Goal: Task Accomplishment & Management: Use online tool/utility

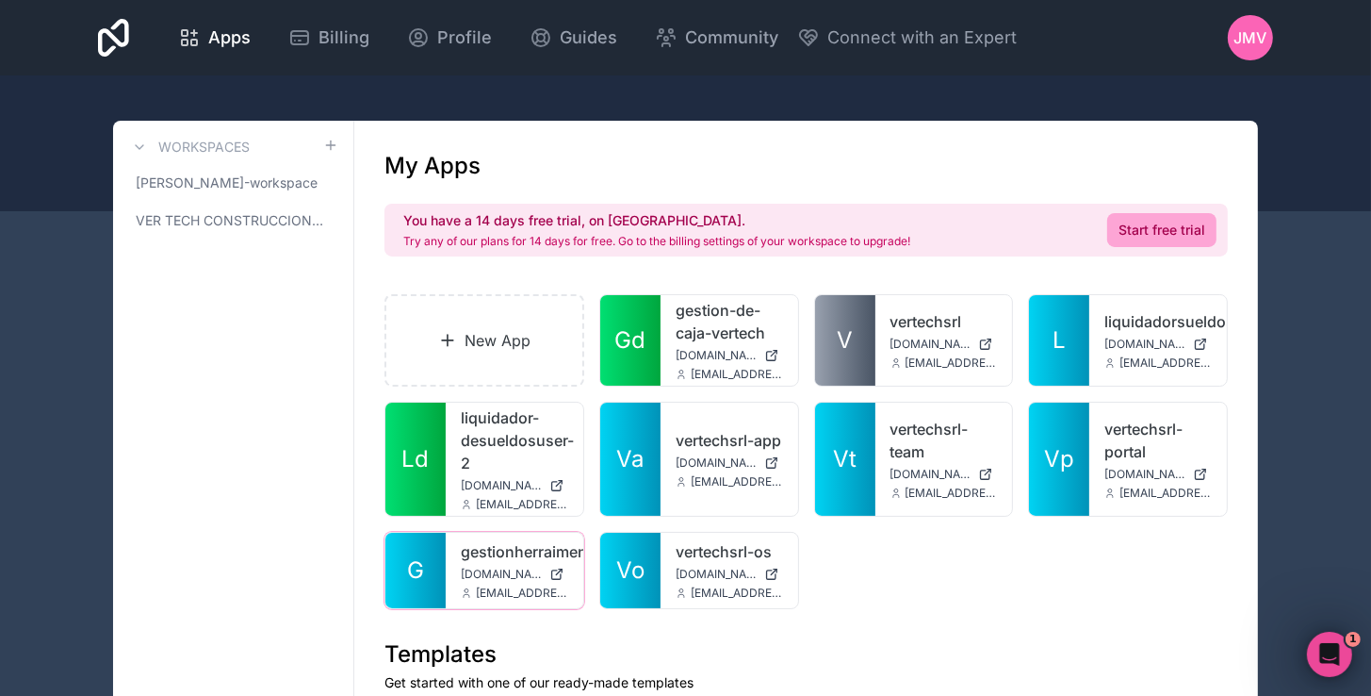
click at [471, 579] on span "gestionherraimentasvertech.noloco.co" at bounding box center [501, 573] width 81 height 15
click at [0, 0] on icon at bounding box center [0, 0] width 0 height 0
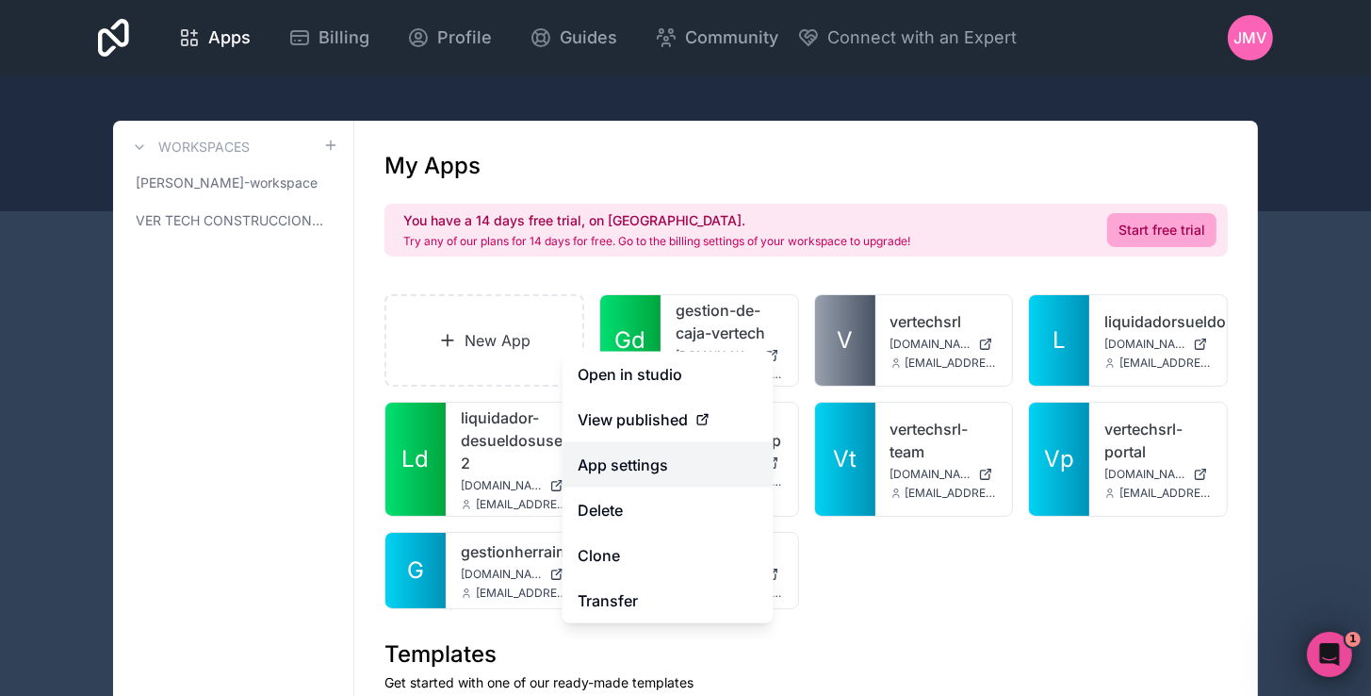
click at [669, 468] on link "App settings" at bounding box center [668, 464] width 211 height 45
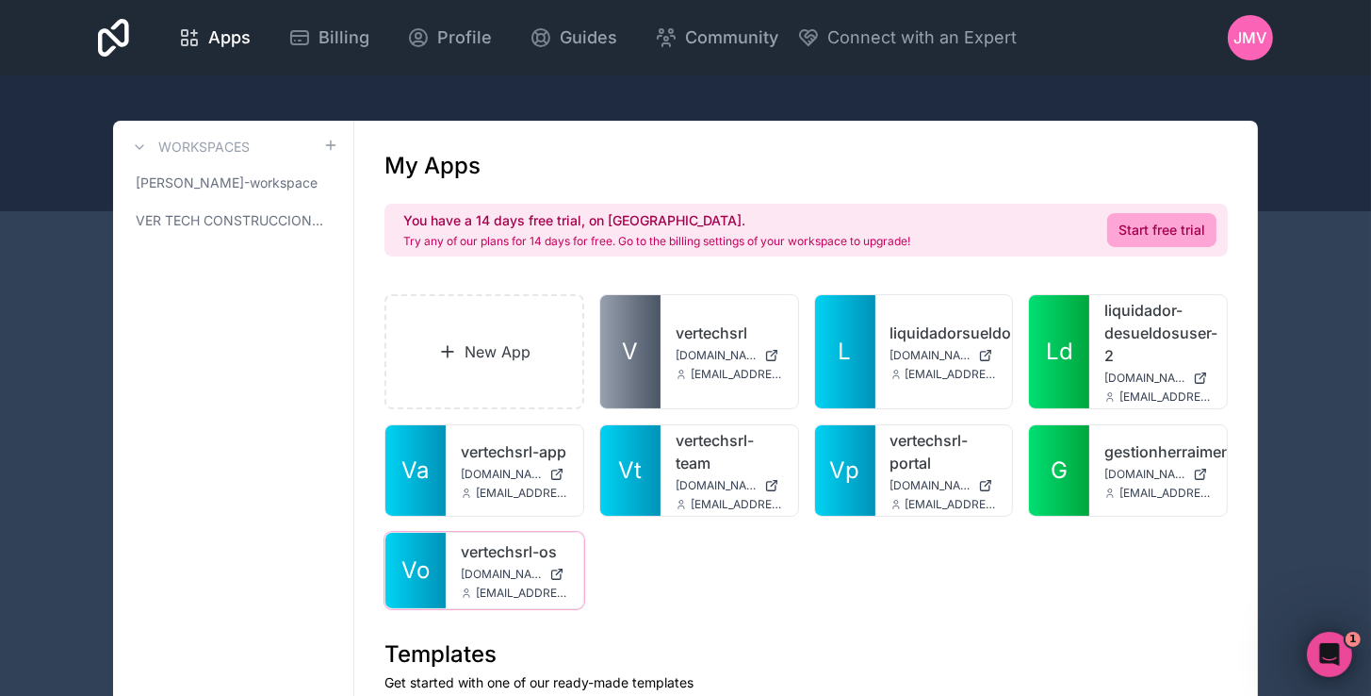
click at [0, 0] on icon at bounding box center [0, 0] width 0 height 0
click at [656, 548] on div "New App V vertechsrl vertechsrl.noloco.co vertechautomate@vertechsrl.com L liqu…" at bounding box center [807, 451] width 844 height 315
click at [1114, 467] on span "gestionherraimentasvertech.noloco.co" at bounding box center [1145, 474] width 81 height 15
click at [1107, 444] on link "gestionherraimentasvertech" at bounding box center [1158, 451] width 107 height 23
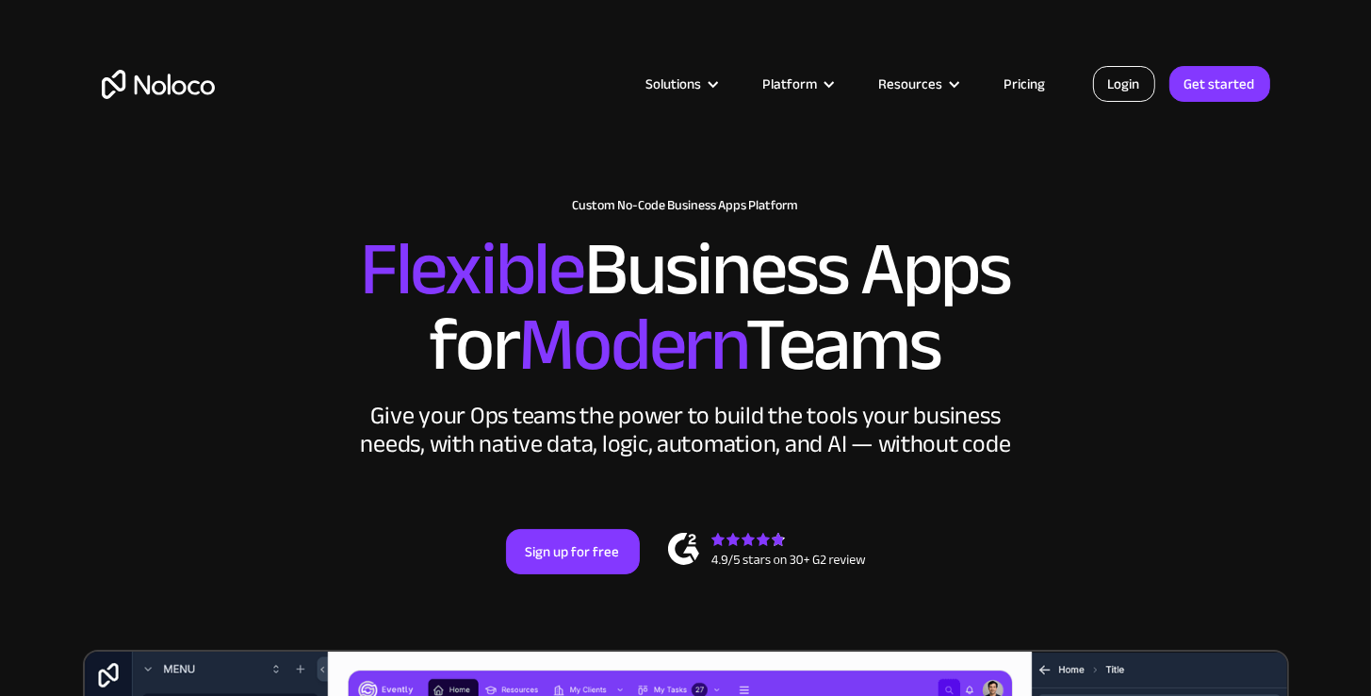
click at [1128, 101] on link "Login" at bounding box center [1124, 84] width 62 height 36
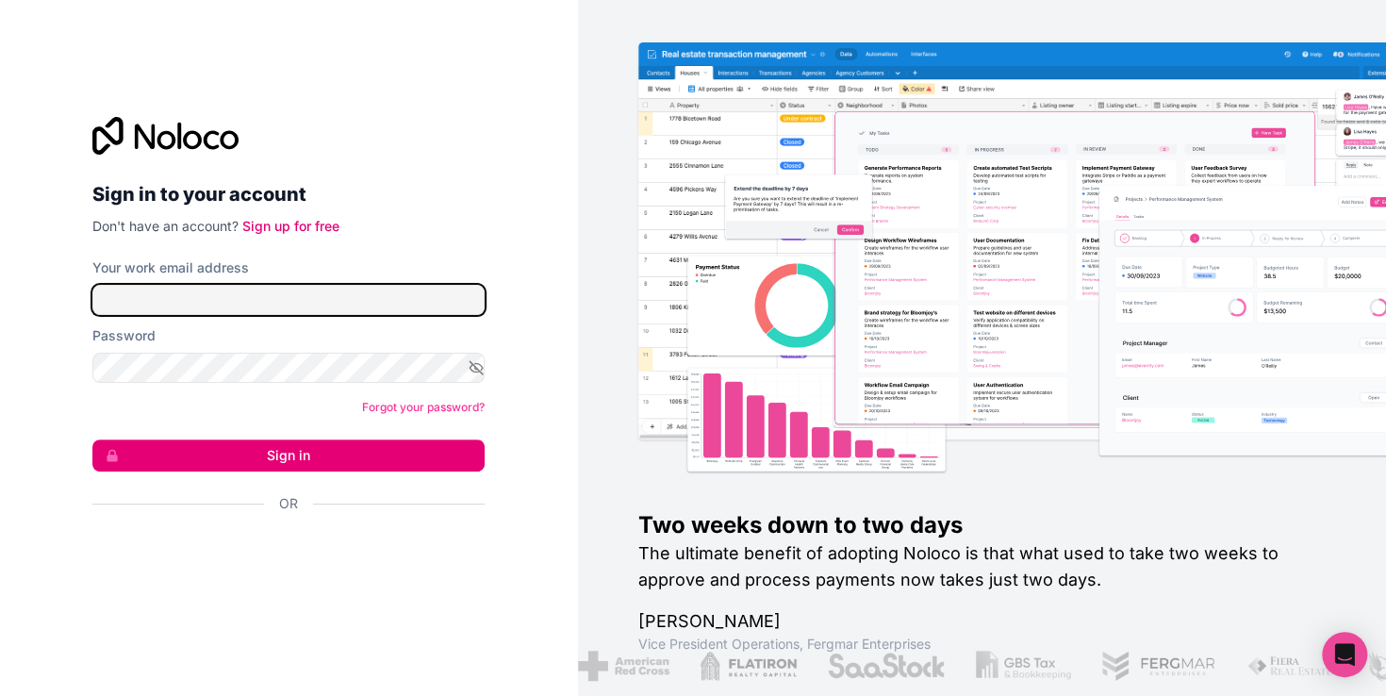
click at [308, 285] on input "Your work email address" at bounding box center [288, 300] width 392 height 30
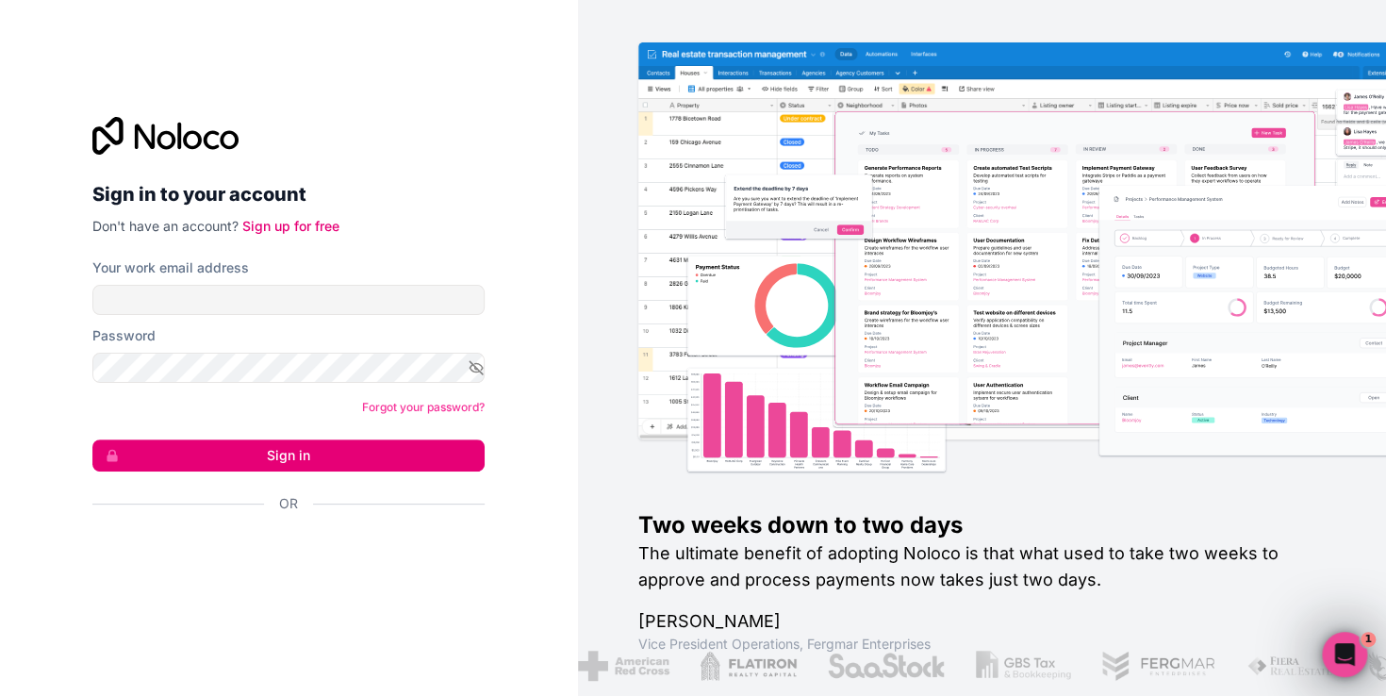
click at [492, 328] on div "Sign in to your account Don't have an account? Sign up for free Your work email…" at bounding box center [288, 348] width 422 height 522
click at [474, 363] on icon "button" at bounding box center [476, 367] width 13 height 8
click at [369, 294] on input "Your work email address" at bounding box center [288, 300] width 392 height 30
type input "vertechautomate@vertechsrl.com"
click at [1159, 77] on img at bounding box center [1042, 240] width 808 height 397
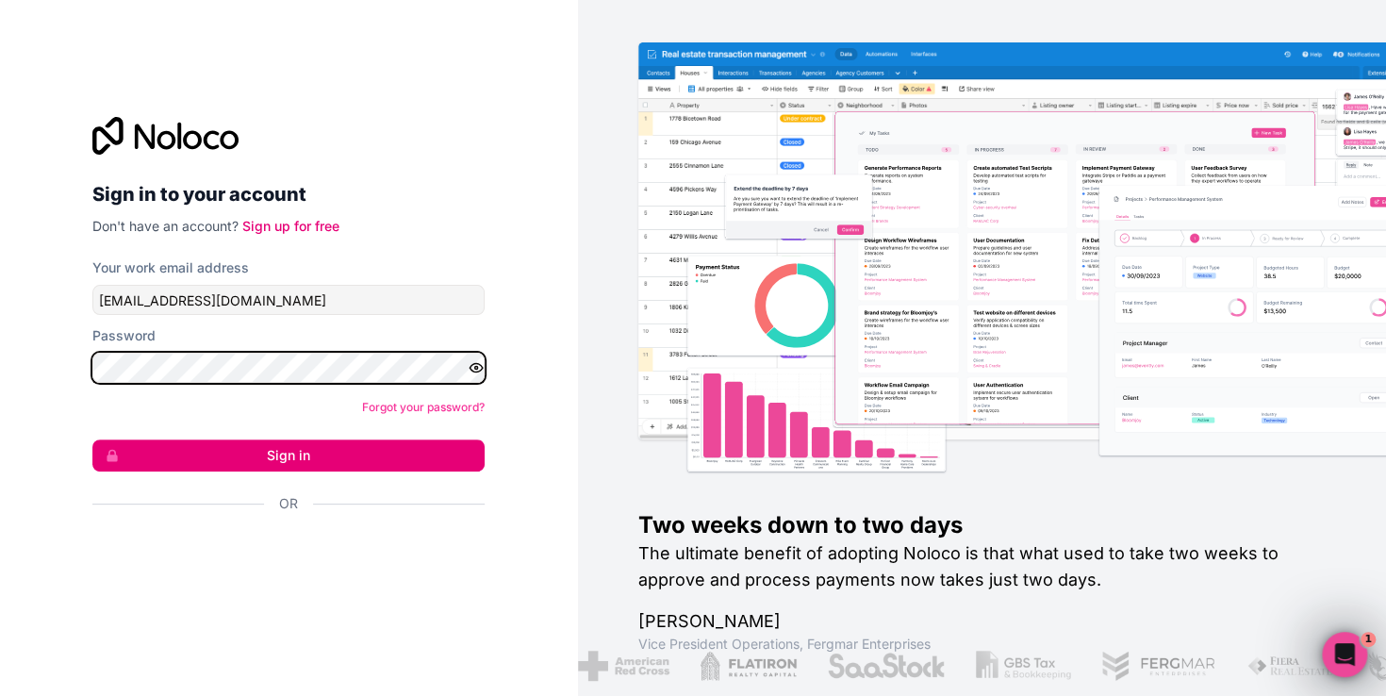
click at [58, 349] on div "Sign in to your account Don't have an account? Sign up for free Your work email…" at bounding box center [289, 348] width 578 height 696
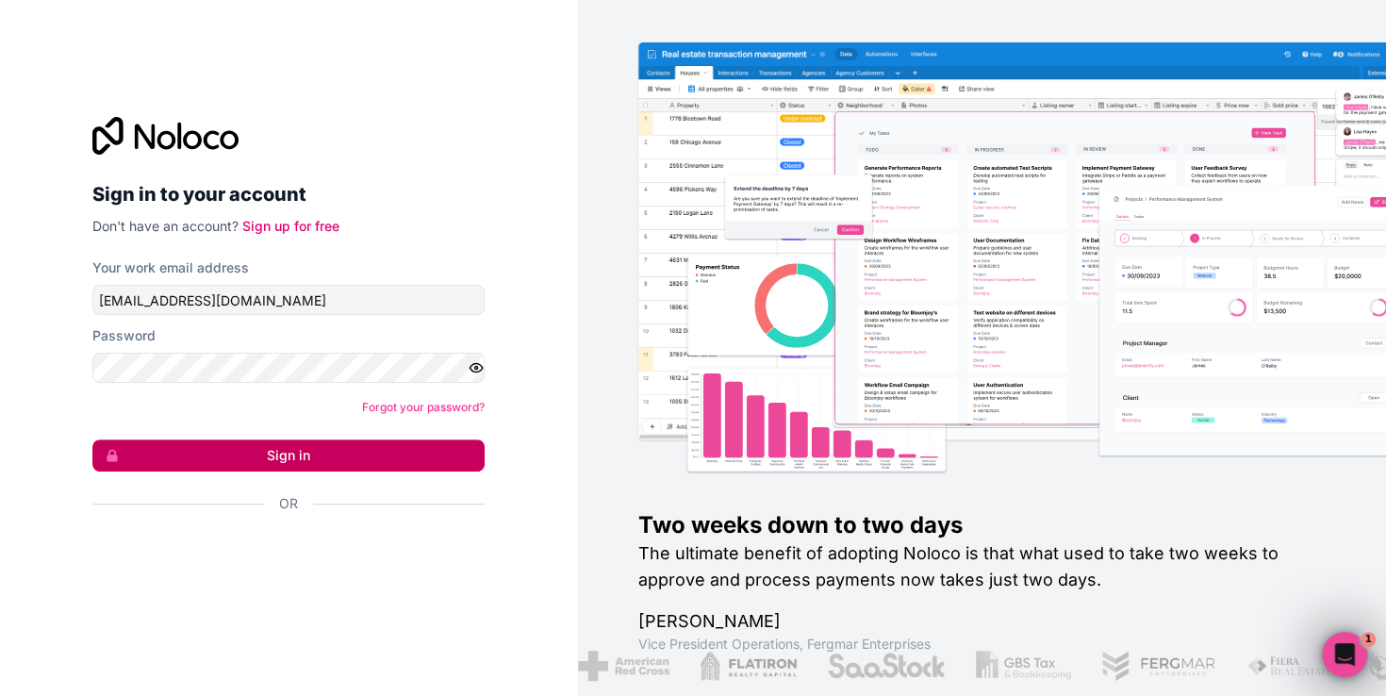
click at [239, 445] on button "Sign in" at bounding box center [288, 455] width 392 height 32
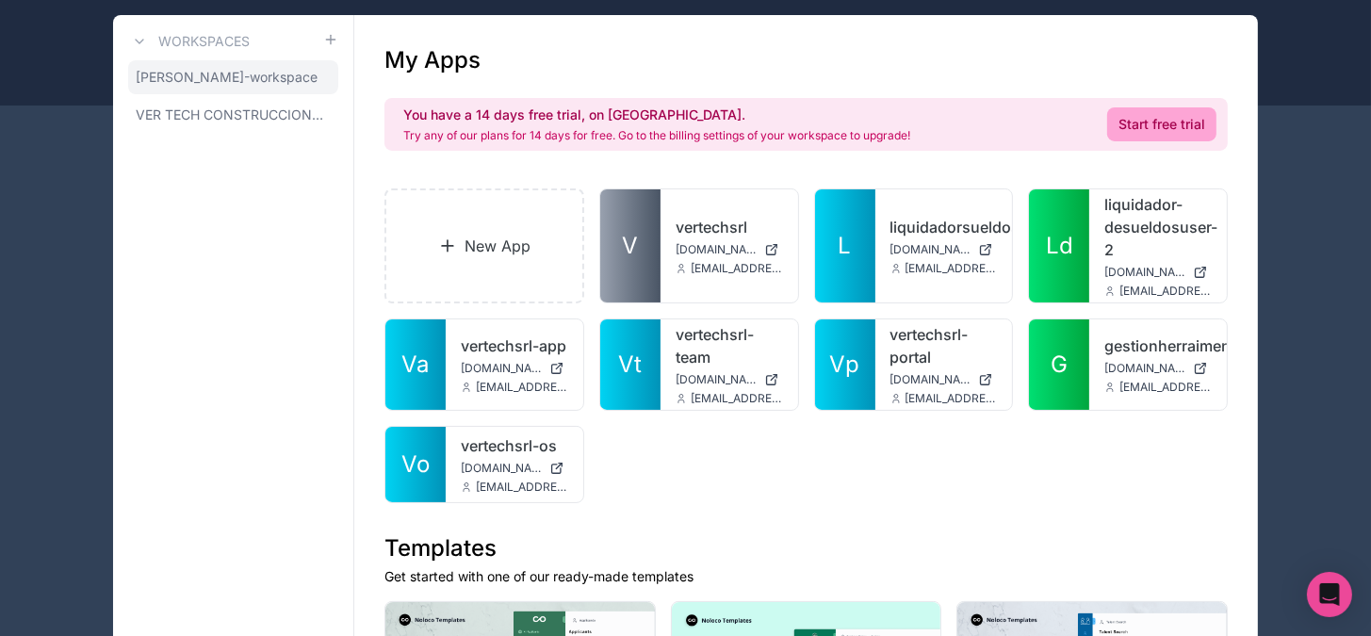
scroll to position [94, 0]
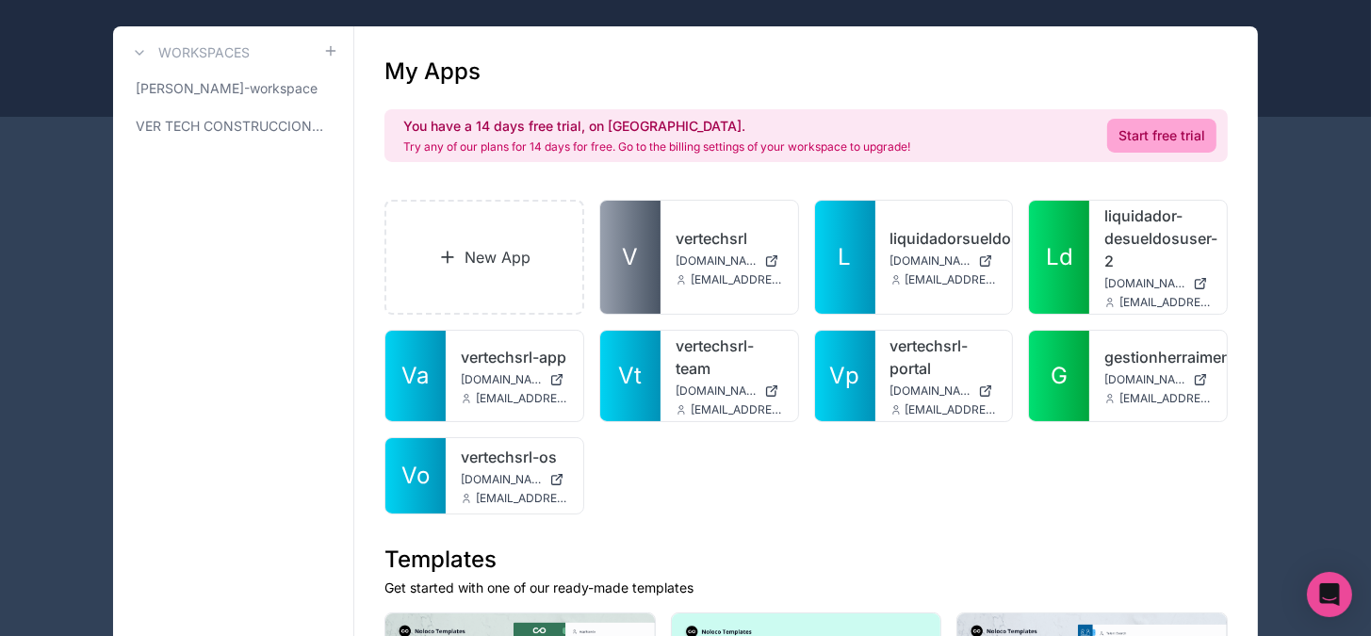
click at [280, 106] on div "jose-maria-veron-workspace VER TECH CONSTRUCCIONES Y SERVICIOS S.R.L." at bounding box center [233, 108] width 210 height 72
click at [292, 134] on span "VER TECH CONSTRUCCIONES Y SERVICIOS S.R.L." at bounding box center [230, 126] width 188 height 19
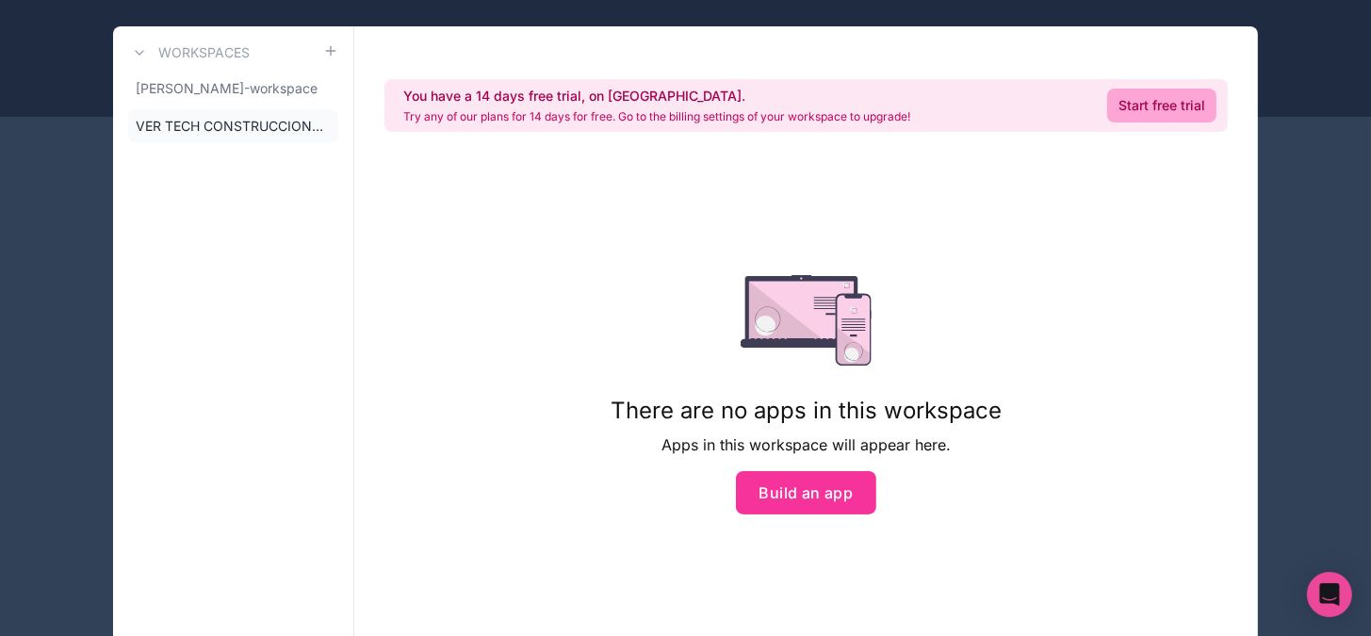
click at [0, 0] on icon at bounding box center [0, 0] width 0 height 0
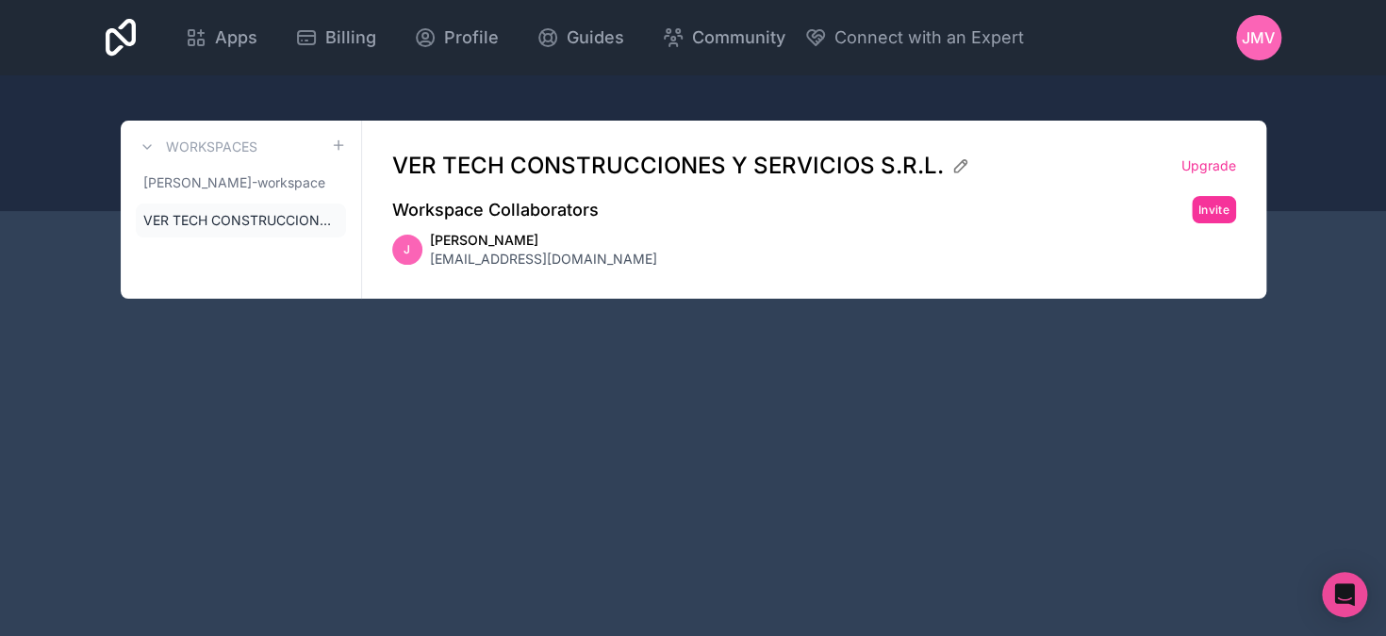
click at [0, 0] on icon at bounding box center [0, 0] width 0 height 0
click at [298, 189] on span "jose-maria-veron-workspace" at bounding box center [234, 182] width 182 height 19
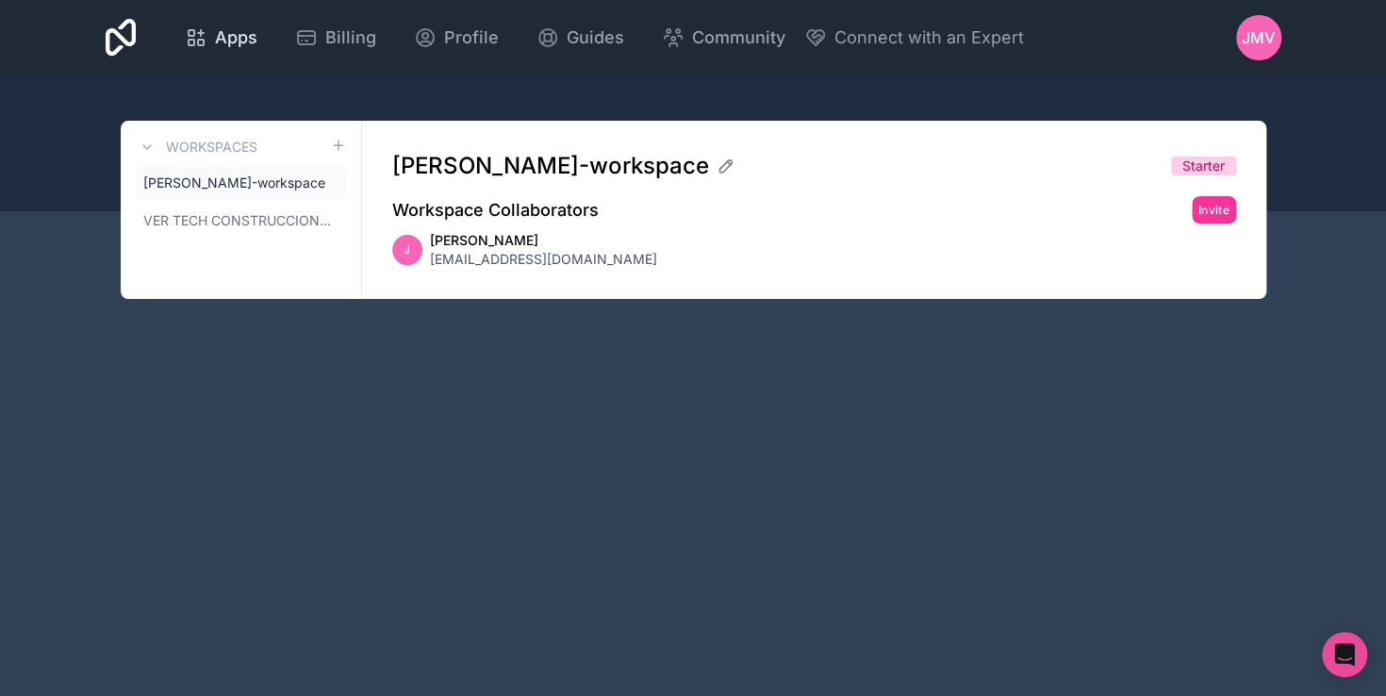
click at [217, 34] on span "Apps" at bounding box center [236, 38] width 42 height 26
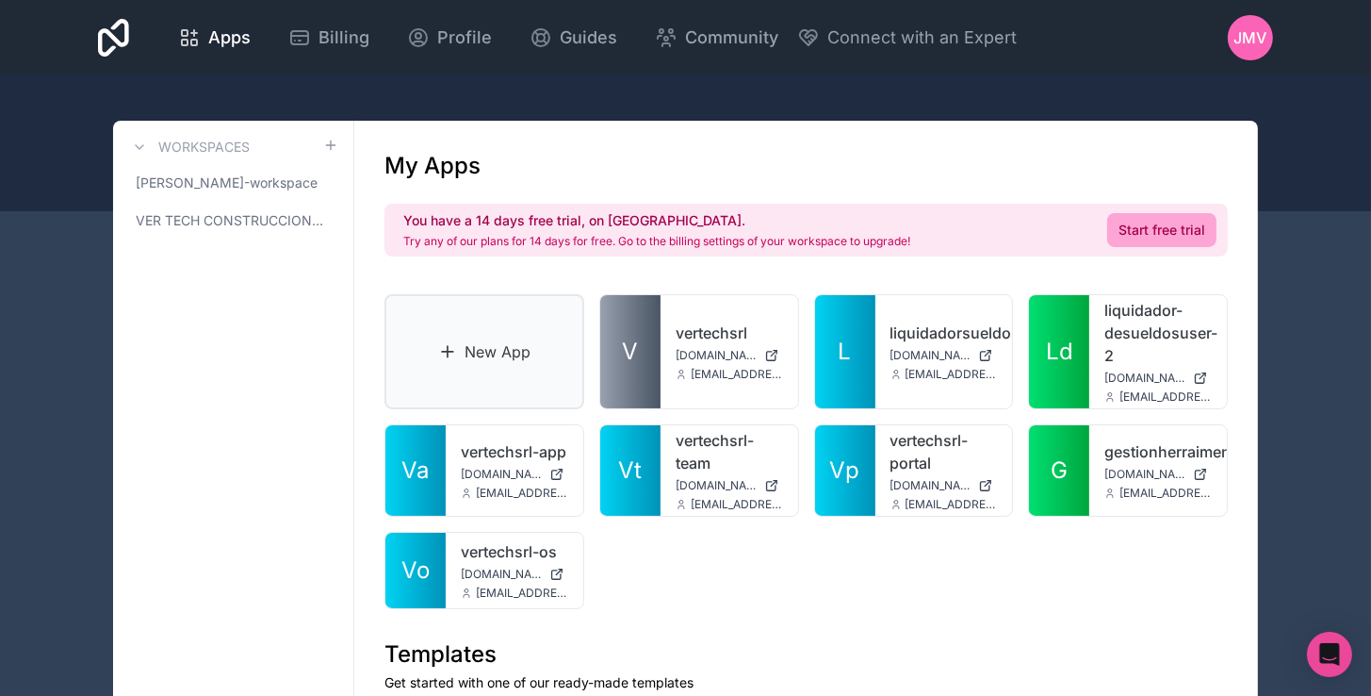
click at [552, 343] on link "New App" at bounding box center [485, 351] width 200 height 115
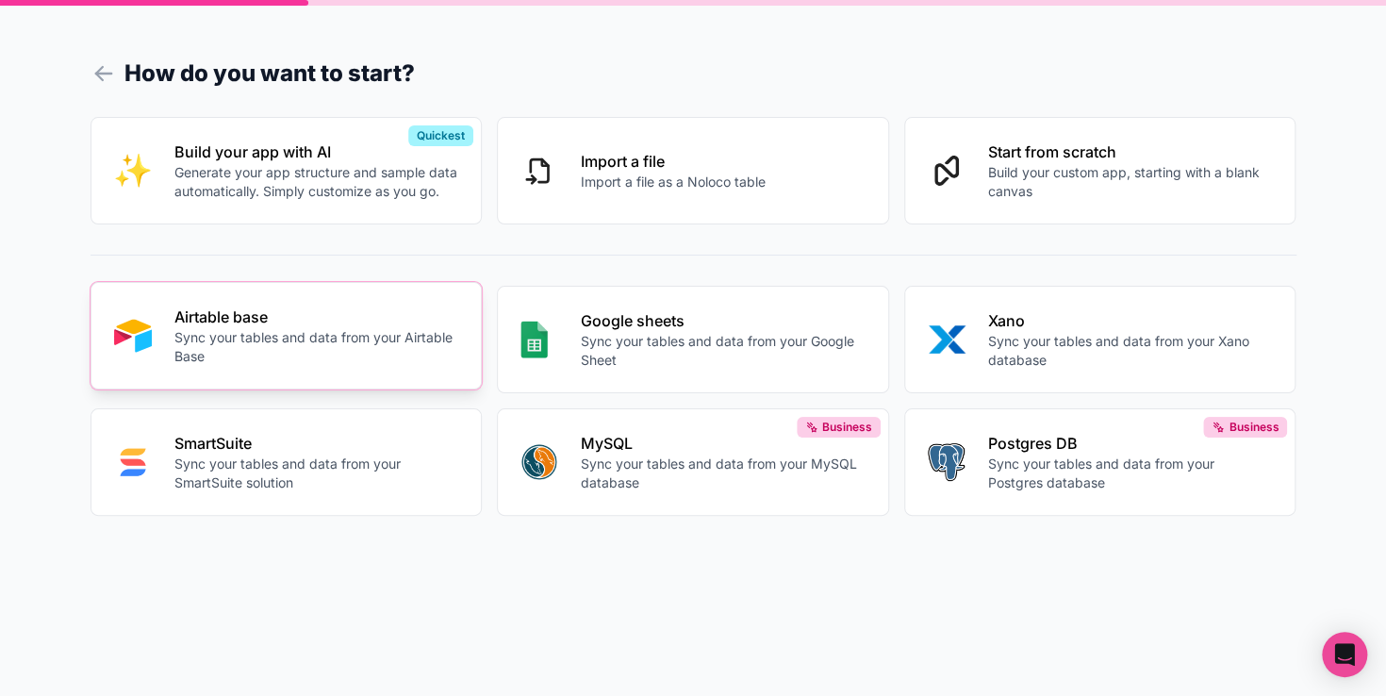
click at [309, 349] on p "Sync your tables and data from your Airtable Base" at bounding box center [316, 347] width 285 height 38
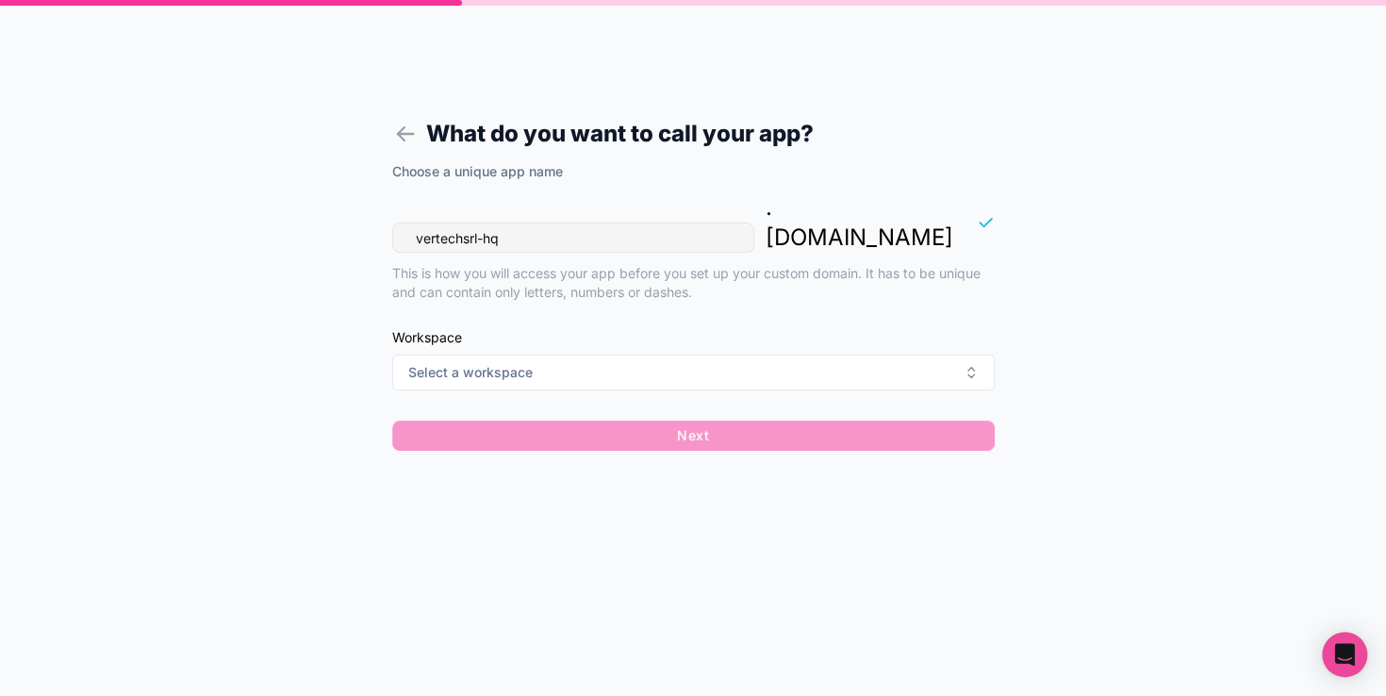
click at [571, 222] on input "vertechsrl-hq" at bounding box center [573, 237] width 362 height 30
click at [562, 328] on div "Workspace Select a workspace" at bounding box center [693, 359] width 602 height 62
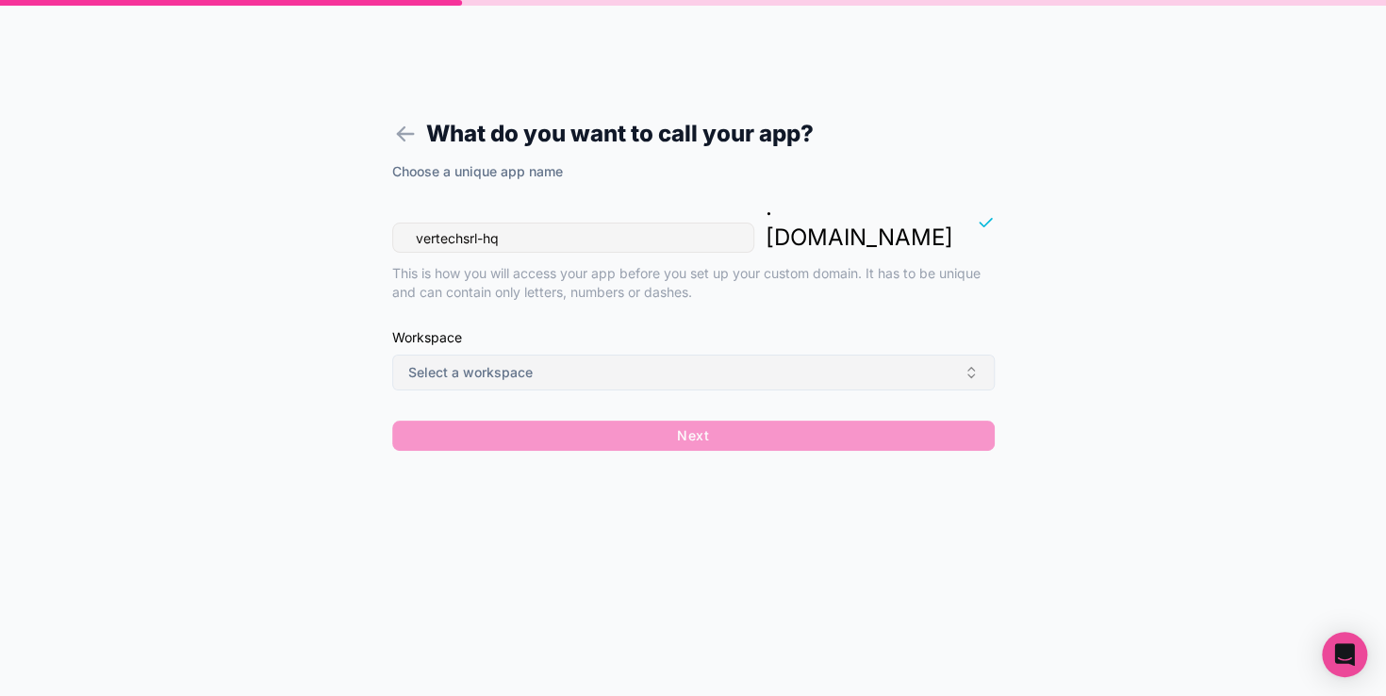
click at [559, 354] on button "Select a workspace" at bounding box center [693, 372] width 602 height 36
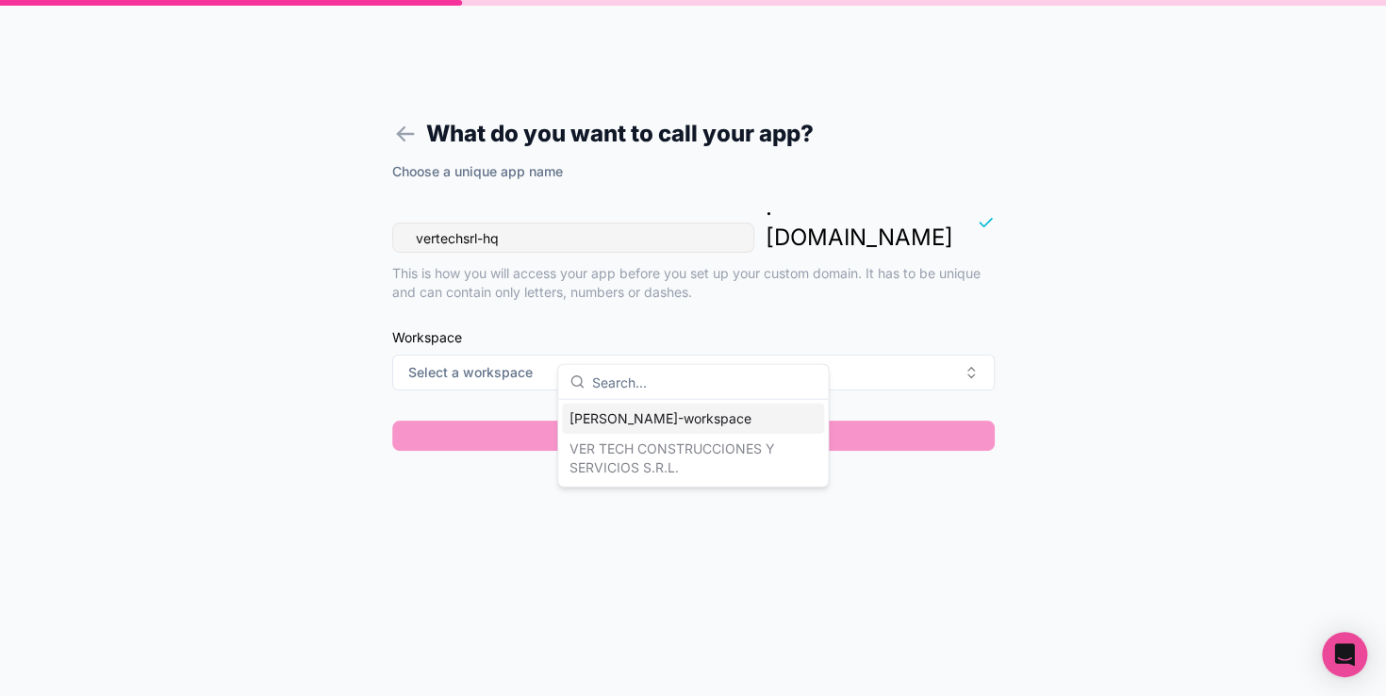
click at [639, 413] on div "jose-maria-veron-workspace" at bounding box center [693, 418] width 262 height 30
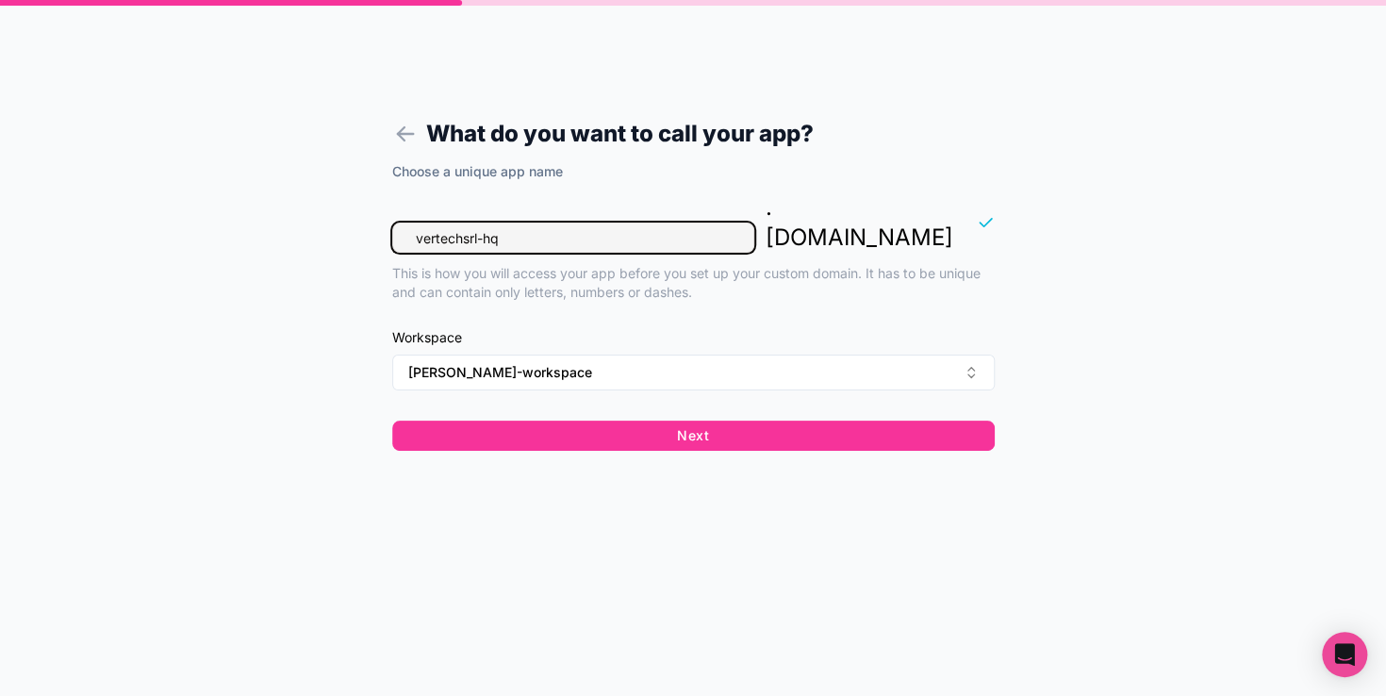
click at [590, 222] on input "vertechsrl-hq" at bounding box center [573, 237] width 362 height 30
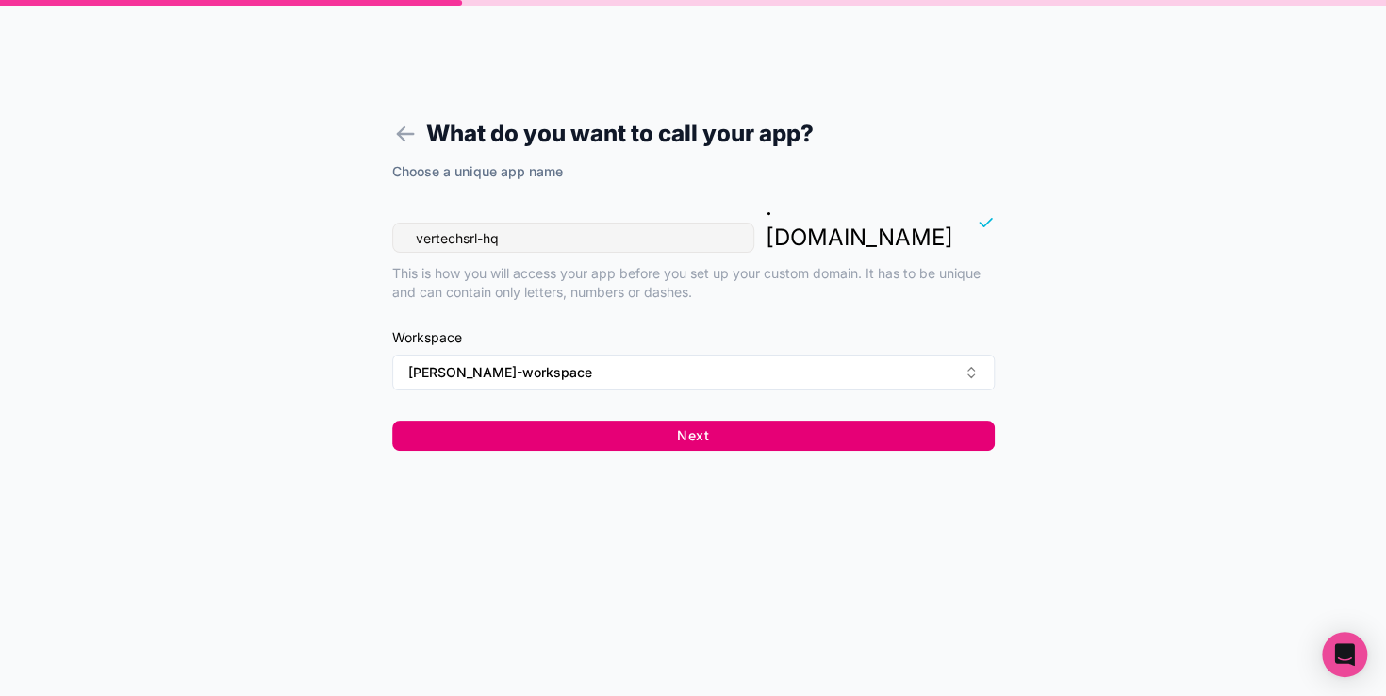
click at [622, 420] on button "Next" at bounding box center [693, 435] width 602 height 30
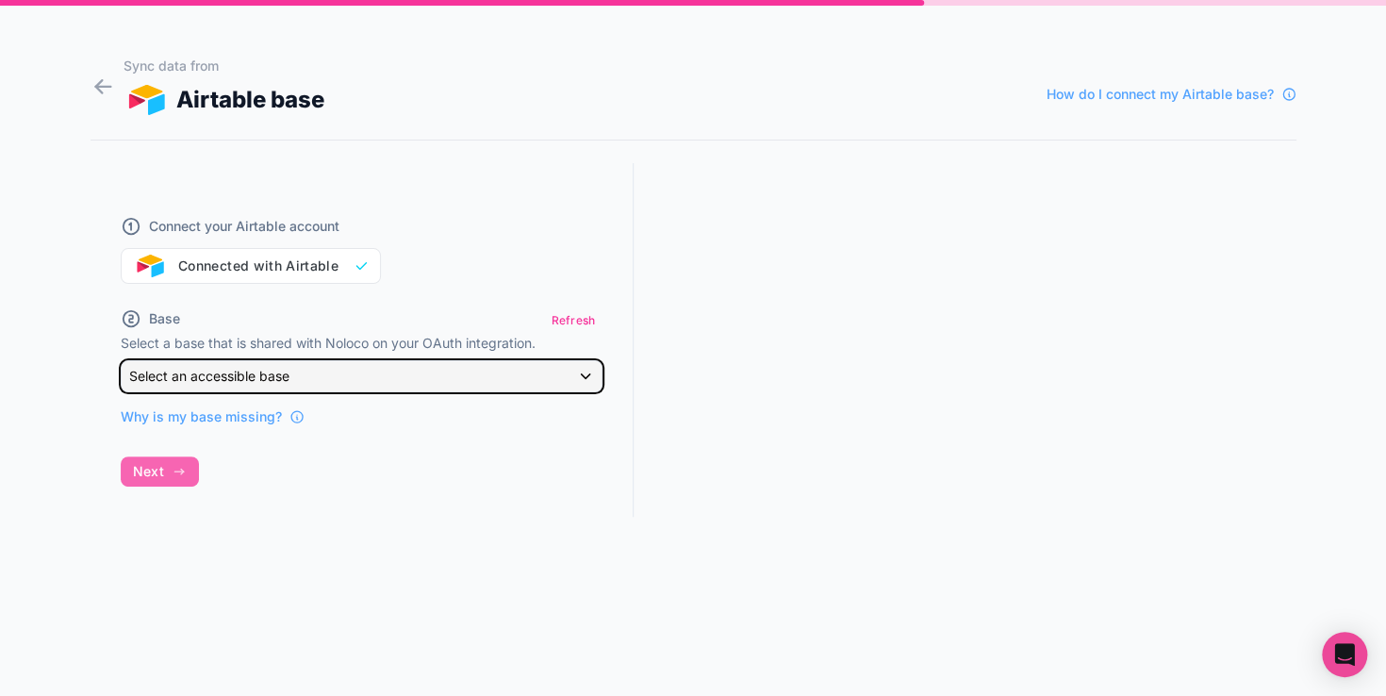
click at [270, 380] on span "Select an accessible base" at bounding box center [209, 376] width 160 height 16
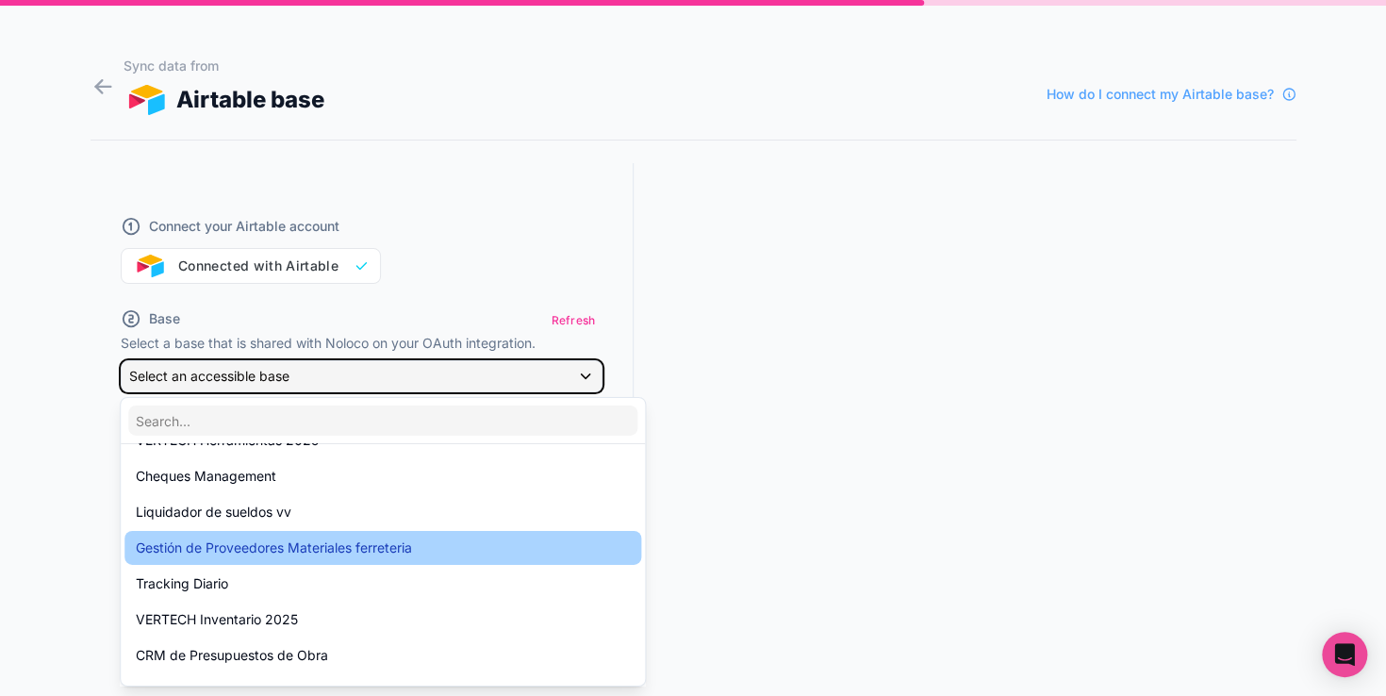
scroll to position [349, 0]
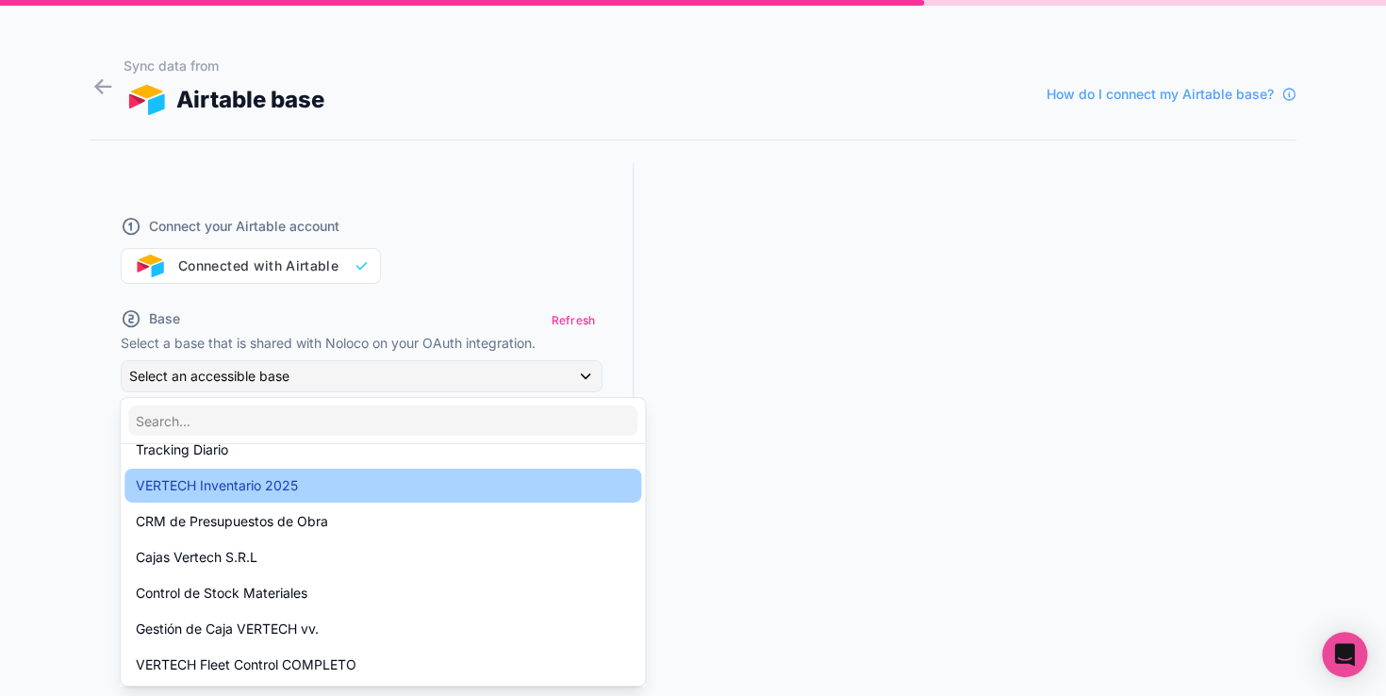
click at [328, 490] on div "VERTECH Inventario 2025" at bounding box center [383, 485] width 494 height 23
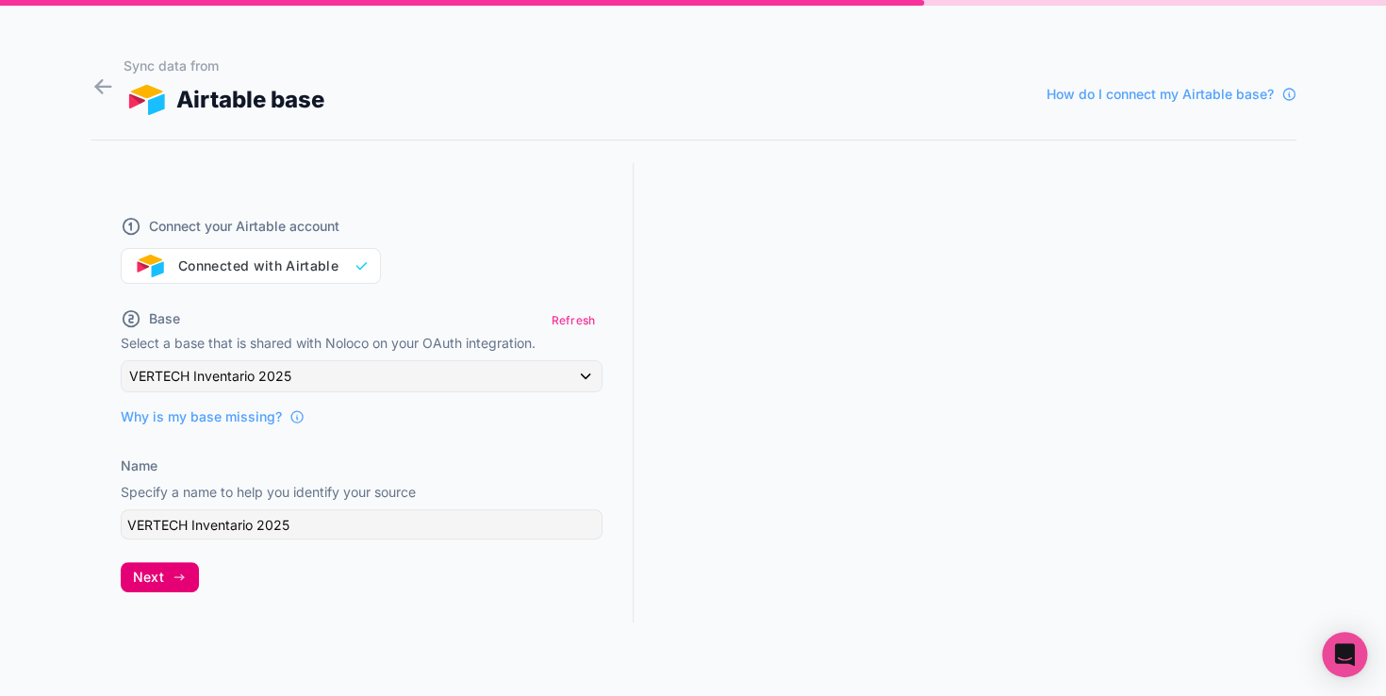
click at [168, 573] on button "Next" at bounding box center [160, 577] width 78 height 30
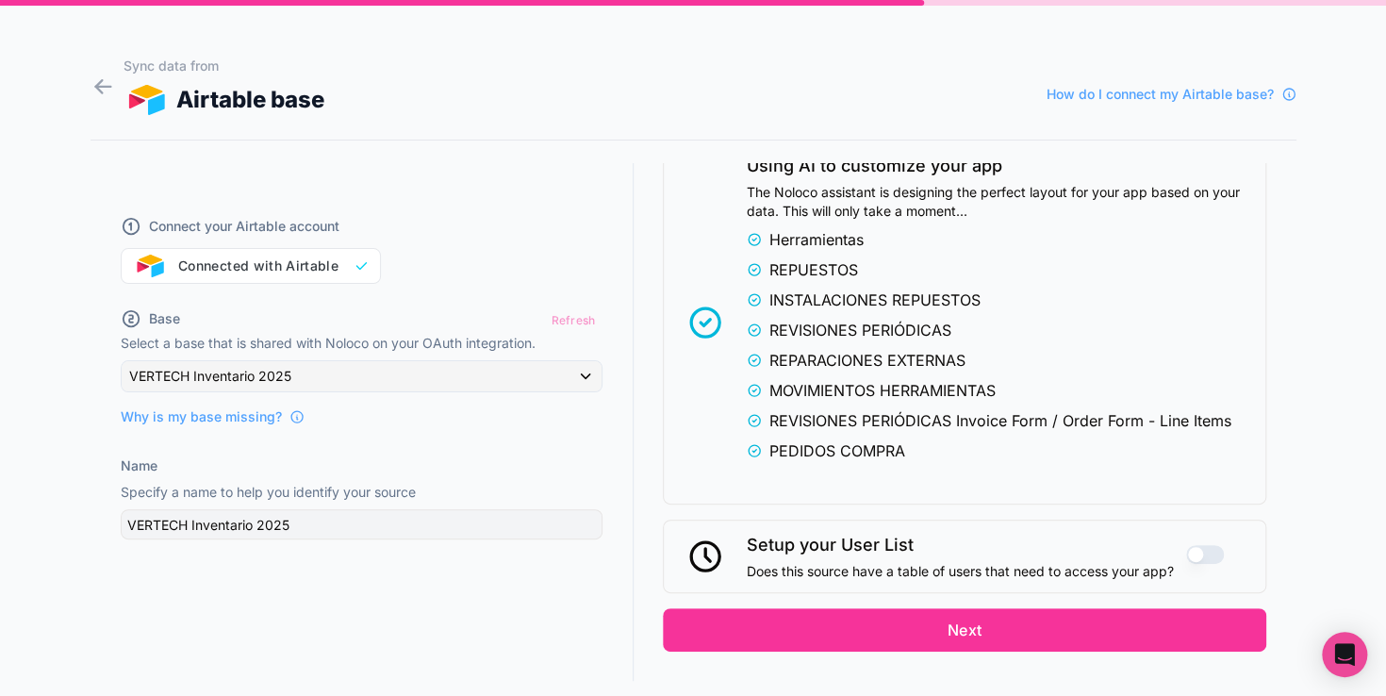
scroll to position [480, 0]
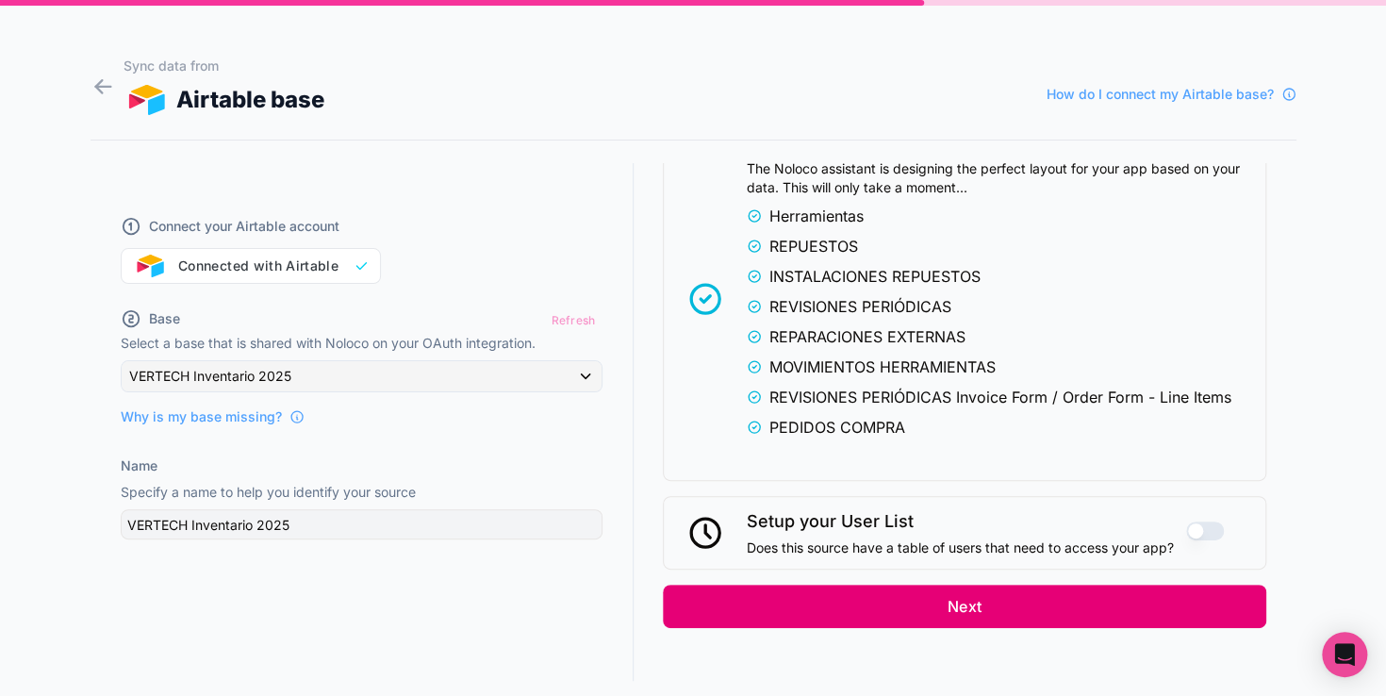
click at [982, 603] on button "Next" at bounding box center [964, 605] width 603 height 43
